Goal: Task Accomplishment & Management: Complete application form

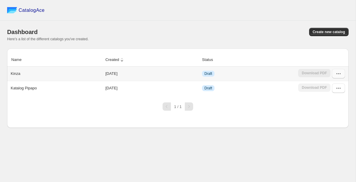
click at [339, 77] on button "button" at bounding box center [338, 73] width 13 height 9
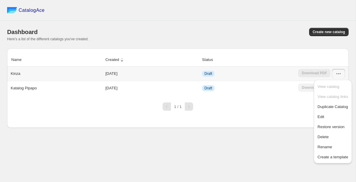
click at [310, 71] on div "Download PDF" at bounding box center [314, 73] width 32 height 9
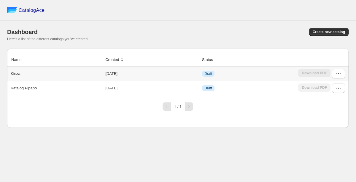
click at [218, 78] on td "Draft" at bounding box center [248, 74] width 96 height 14
click at [13, 74] on p "Kinza" at bounding box center [16, 74] width 10 height 6
click at [339, 75] on icon "button" at bounding box center [338, 74] width 6 height 6
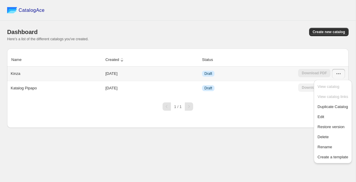
click at [275, 78] on td "Draft" at bounding box center [248, 74] width 96 height 14
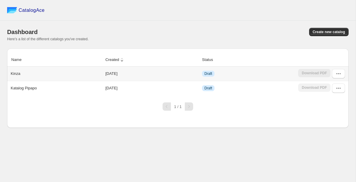
click at [204, 73] on span "Draft" at bounding box center [208, 74] width 12 height 6
click at [181, 78] on td "[DATE]" at bounding box center [151, 74] width 97 height 14
click at [337, 69] on button "button" at bounding box center [338, 73] width 13 height 9
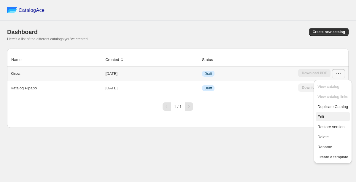
click at [325, 113] on button "Edit" at bounding box center [332, 116] width 34 height 9
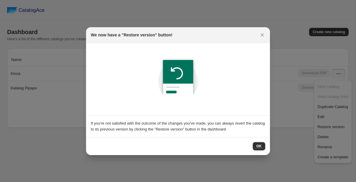
click at [260, 146] on span "OK" at bounding box center [258, 146] width 5 height 5
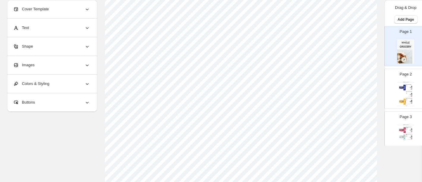
scroll to position [240, 0]
click at [356, 89] on div "Whole Grocery Catalog Kinza - Cola 30 x 250ml DPG Stock Quantity: 0 SKU: G-1014…" at bounding box center [405, 94] width 17 height 24
type input "*"
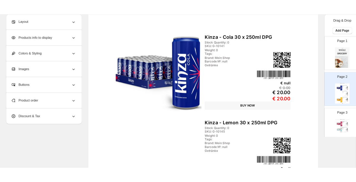
scroll to position [0, 0]
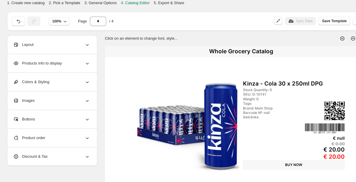
click at [16, 27] on div "100% Page * / 4 Sync Data Save Template Save draft Next Cancel" at bounding box center [213, 21] width 413 height 19
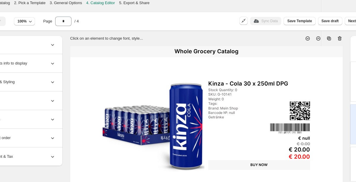
scroll to position [0, 71]
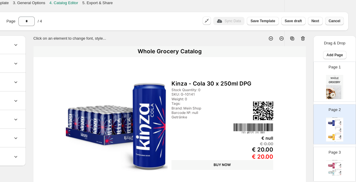
click at [337, 22] on span "Cancel" at bounding box center [335, 21] width 12 height 5
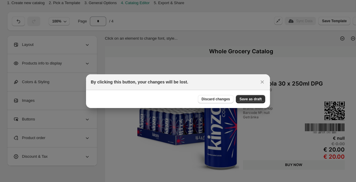
scroll to position [0, 0]
click at [251, 102] on button "Save as draft" at bounding box center [250, 99] width 29 height 8
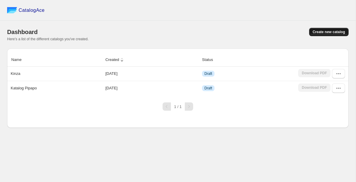
click at [325, 31] on span "Create new catalog" at bounding box center [329, 32] width 32 height 5
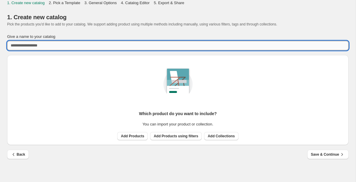
click at [289, 48] on input "Give a name to your catalog" at bounding box center [177, 45] width 341 height 9
type input "****"
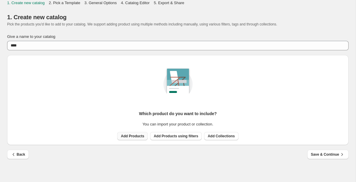
click at [133, 138] on span "Add Products" at bounding box center [132, 136] width 23 height 5
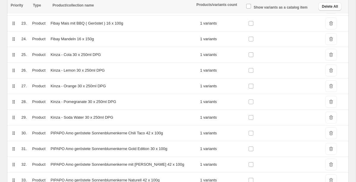
scroll to position [484, 0]
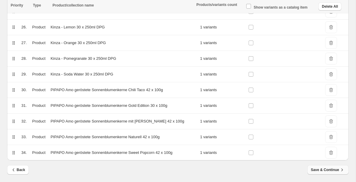
click at [335, 172] on span "Save & Continue" at bounding box center [328, 170] width 34 height 6
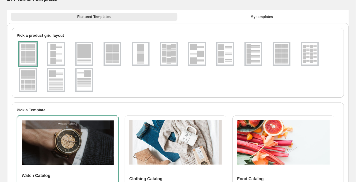
scroll to position [18, 0]
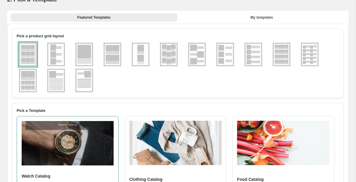
click at [304, 54] on img at bounding box center [309, 54] width 15 height 21
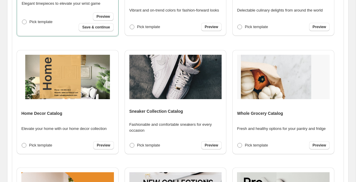
scroll to position [67, 0]
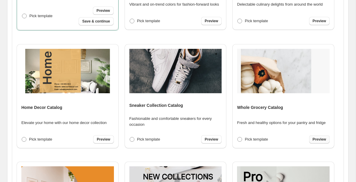
click at [321, 140] on span "Preview" at bounding box center [319, 139] width 13 height 5
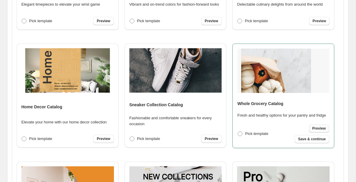
scroll to position [67, 0]
click at [265, 113] on p "Fresh and healthy options for your pantry and fridge" at bounding box center [281, 116] width 88 height 6
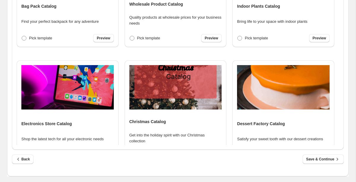
scroll to position [824, 0]
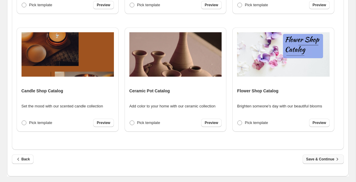
click at [317, 160] on span "Save & Continue" at bounding box center [323, 160] width 34 height 6
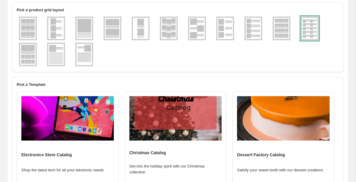
select select "**********"
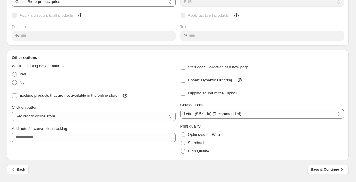
scroll to position [55, 0]
click at [320, 170] on span "Save & Continue" at bounding box center [328, 170] width 34 height 6
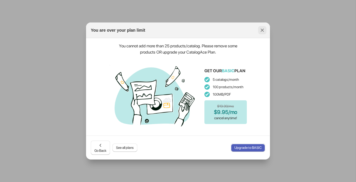
click at [260, 30] on icon ":rj:" at bounding box center [262, 30] width 6 height 6
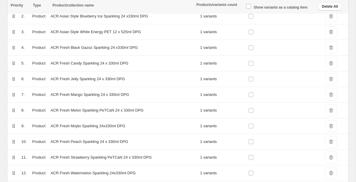
scroll to position [121, 0]
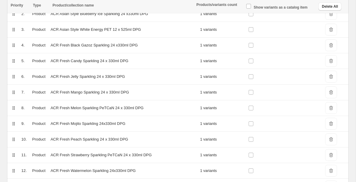
click at [329, 52] on td "DeleteIcon" at bounding box center [332, 46] width 31 height 16
click at [329, 48] on span "DeleteIcon" at bounding box center [331, 45] width 12 height 12
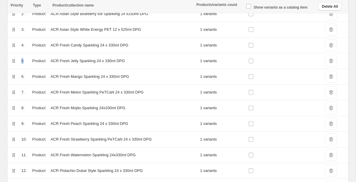
click at [329, 48] on span "DeleteIcon" at bounding box center [331, 45] width 12 height 12
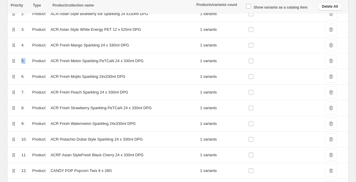
click at [329, 48] on span "DeleteIcon" at bounding box center [331, 45] width 12 height 12
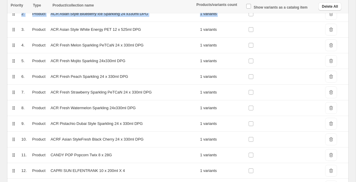
click at [329, 48] on span "DeleteIcon" at bounding box center [331, 45] width 12 height 12
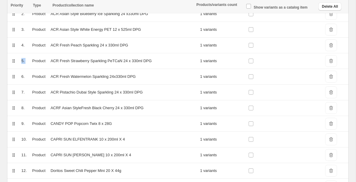
click at [329, 48] on span "DeleteIcon" at bounding box center [331, 45] width 12 height 12
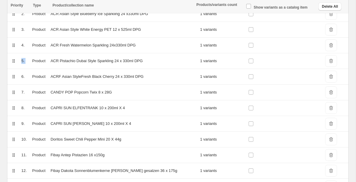
click at [329, 48] on span "DeleteIcon" at bounding box center [331, 45] width 12 height 12
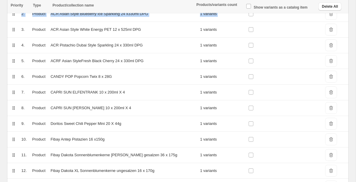
click at [329, 48] on span "DeleteIcon" at bounding box center [331, 45] width 12 height 12
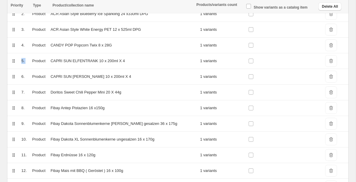
click at [329, 48] on span "DeleteIcon" at bounding box center [331, 45] width 12 height 12
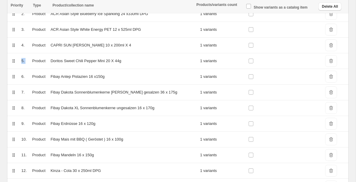
click at [329, 48] on span "DeleteIcon" at bounding box center [331, 45] width 12 height 12
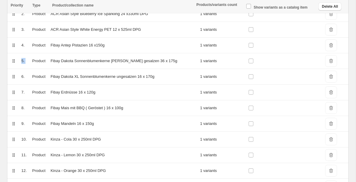
click at [329, 48] on span "DeleteIcon" at bounding box center [331, 45] width 12 height 12
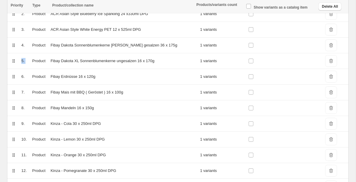
click at [329, 48] on span "DeleteIcon" at bounding box center [331, 45] width 12 height 12
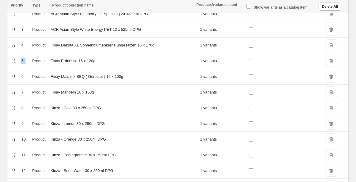
click at [329, 48] on span "DeleteIcon" at bounding box center [331, 45] width 12 height 12
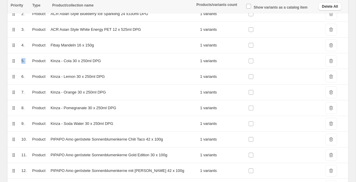
click at [329, 48] on span "DeleteIcon" at bounding box center [331, 45] width 12 height 12
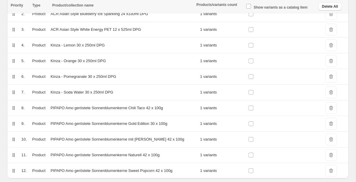
scroll to position [139, 0]
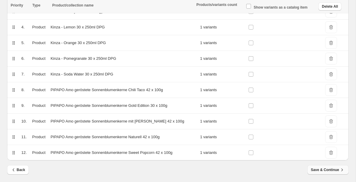
click at [327, 172] on span "Save & Continue" at bounding box center [328, 170] width 34 height 6
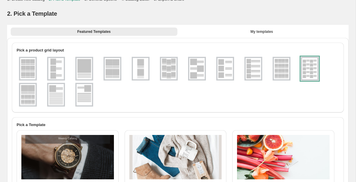
scroll to position [0, 0]
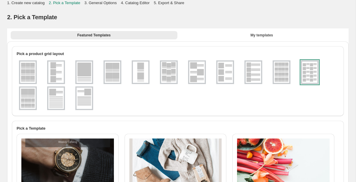
click at [31, 101] on img at bounding box center [27, 98] width 15 height 21
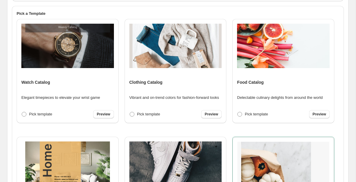
scroll to position [226, 0]
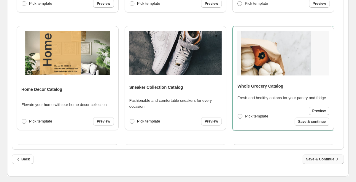
click at [311, 160] on span "Save & Continue" at bounding box center [323, 160] width 34 height 6
select select "**********"
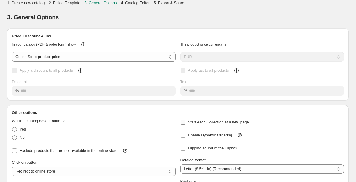
scroll to position [55, 0]
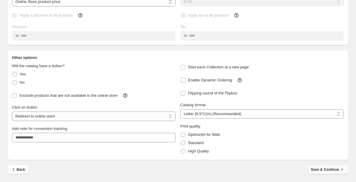
click at [322, 167] on span "Save & Continue" at bounding box center [328, 170] width 34 height 6
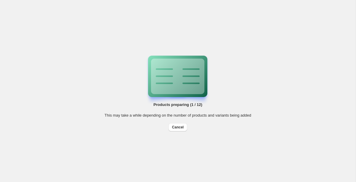
click at [185, 132] on div "Products preparing (1 / 12) This may take a while depending on the number of pr…" at bounding box center [178, 91] width 356 height 182
click at [184, 131] on button "Cancel" at bounding box center [177, 127] width 19 height 8
select select "**********"
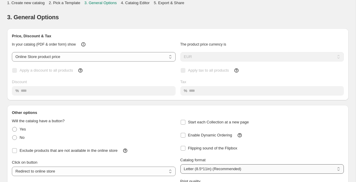
click at [260, 168] on select "**********" at bounding box center [262, 169] width 164 height 9
select select "**"
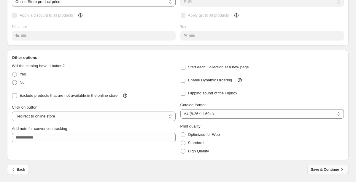
click at [328, 167] on span "Save & Continue" at bounding box center [328, 170] width 34 height 6
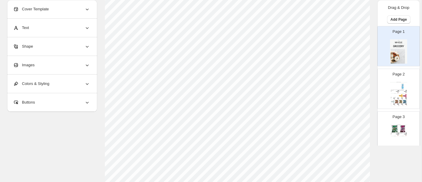
scroll to position [262, 0]
click at [356, 96] on div at bounding box center [393, 95] width 4 height 3
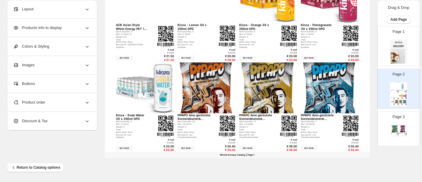
click at [356, 123] on div "Page 3 Whole Grocery Catalog PIPAPO Amo geröstete Sonnenblumenkerne Naturell 42…" at bounding box center [396, 129] width 37 height 40
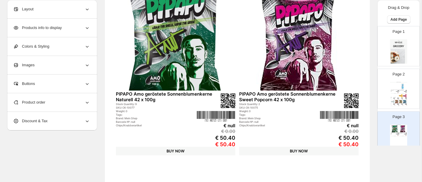
scroll to position [107, 0]
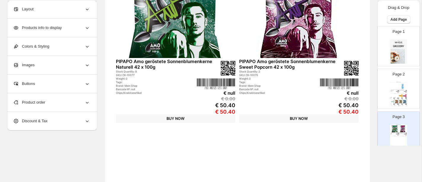
click at [356, 87] on div "Page 2 Whole Grocery Catalog ACR Asian Style Black Energy PET 12 x 525ml DPG St…" at bounding box center [396, 87] width 37 height 40
type input "*"
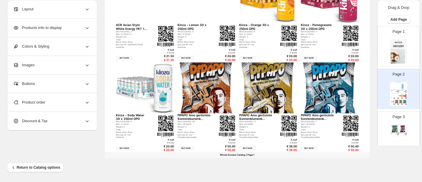
scroll to position [0, 0]
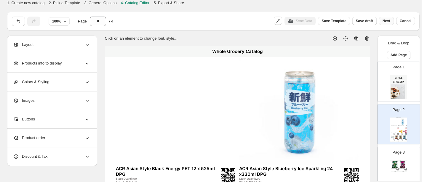
click at [356, 23] on button "Next" at bounding box center [386, 21] width 15 height 8
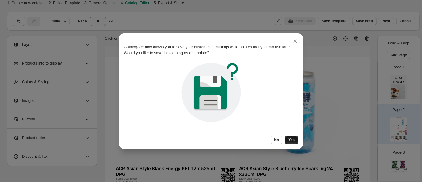
click at [294, 138] on span "Yes" at bounding box center [291, 140] width 6 height 5
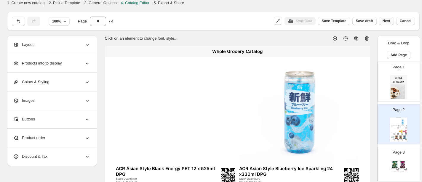
click at [356, 23] on button "Next" at bounding box center [386, 21] width 15 height 8
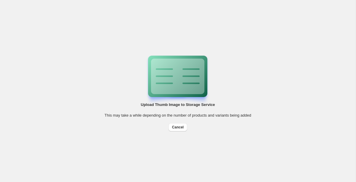
select select "**"
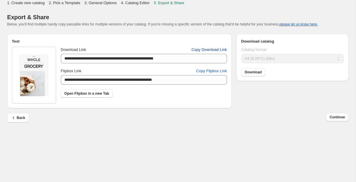
click at [200, 52] on span "Copy Download Link" at bounding box center [208, 50] width 35 height 6
select select "**"
